Goal: Information Seeking & Learning: Learn about a topic

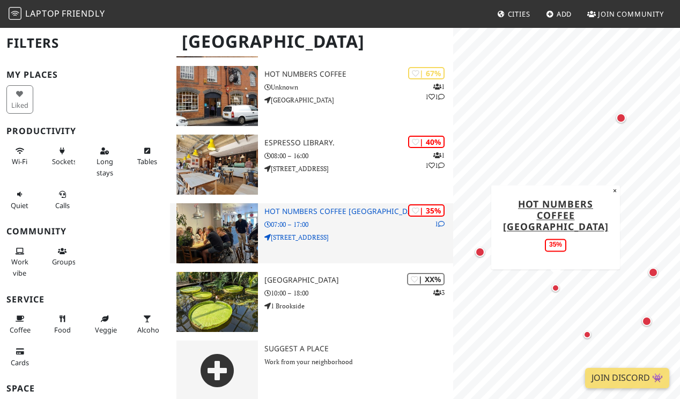
scroll to position [363, 0]
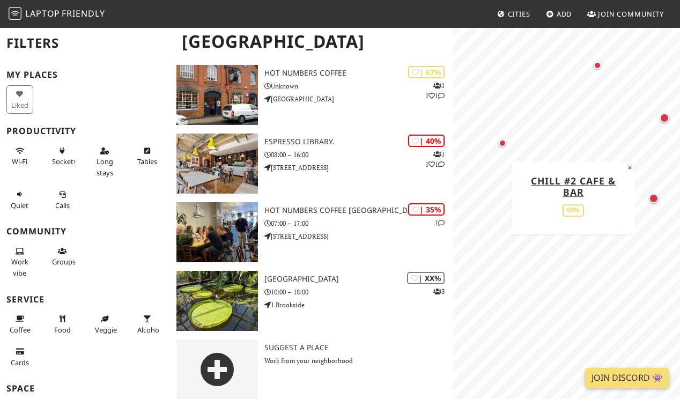
click at [656, 203] on div "Map marker" at bounding box center [654, 199] width 14 height 14
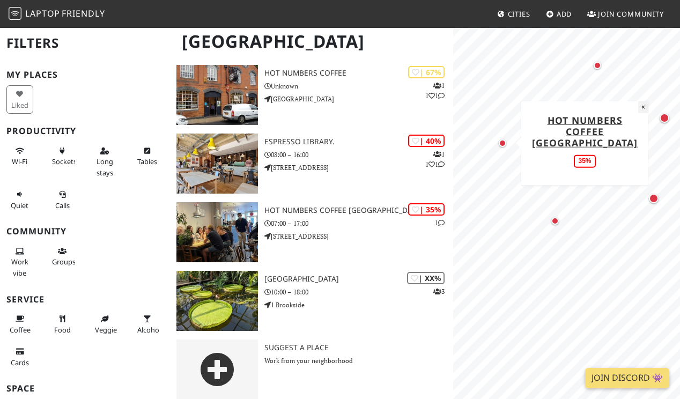
click at [640, 102] on button "×" at bounding box center [643, 107] width 10 height 12
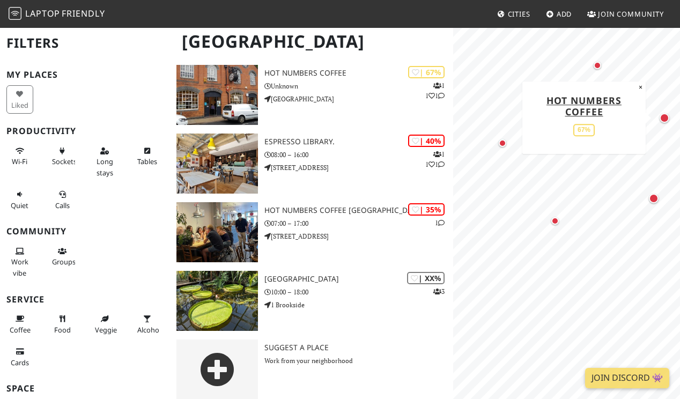
click at [666, 118] on div "Map marker" at bounding box center [665, 118] width 10 height 10
click at [656, 91] on button "×" at bounding box center [654, 90] width 10 height 12
click at [597, 66] on div "Map marker" at bounding box center [598, 66] width 8 height 8
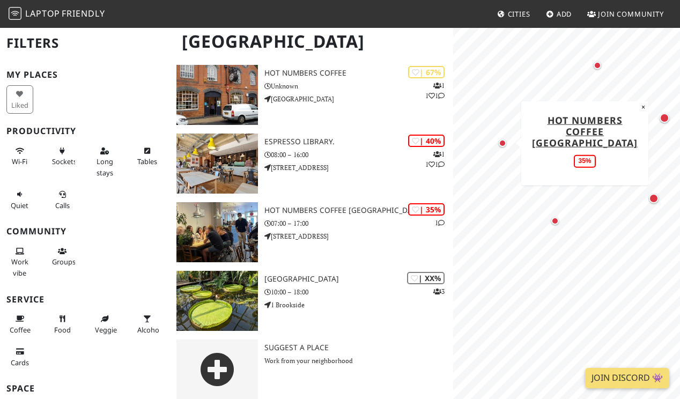
click at [505, 145] on div "Map marker" at bounding box center [503, 143] width 8 height 8
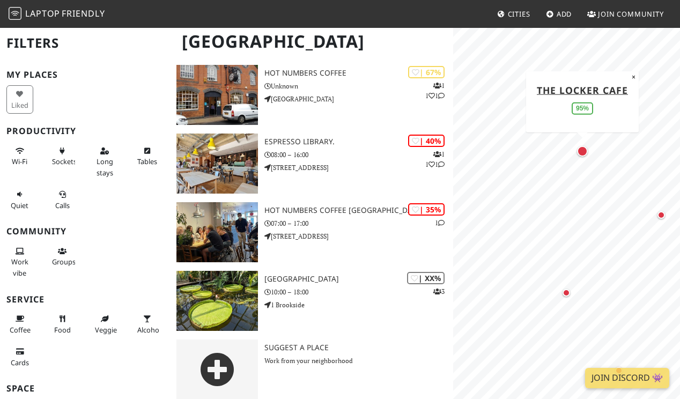
click at [584, 153] on div "Map marker" at bounding box center [582, 151] width 11 height 11
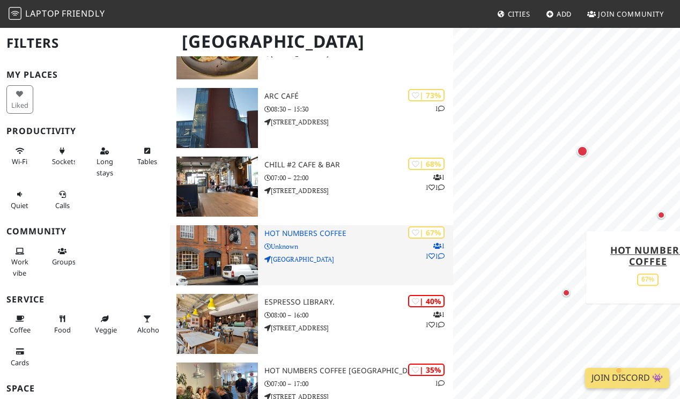
scroll to position [0, 0]
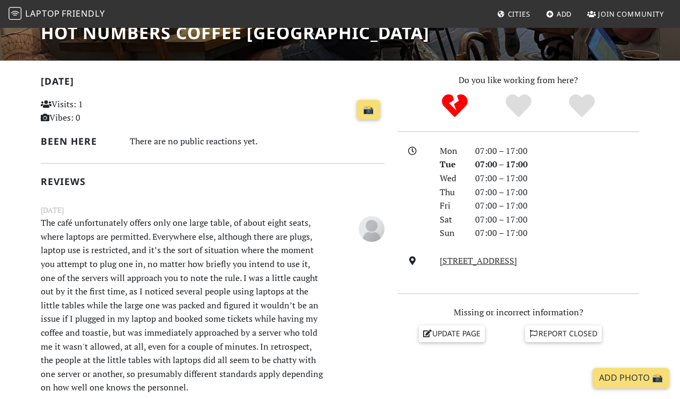
scroll to position [78, 0]
